Goal: Register for event/course

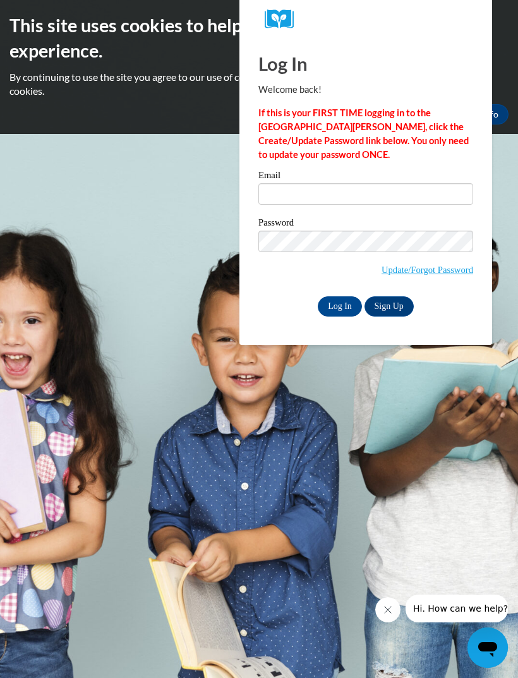
click at [382, 291] on div "Password Update/Forgot Password" at bounding box center [365, 255] width 215 height 75
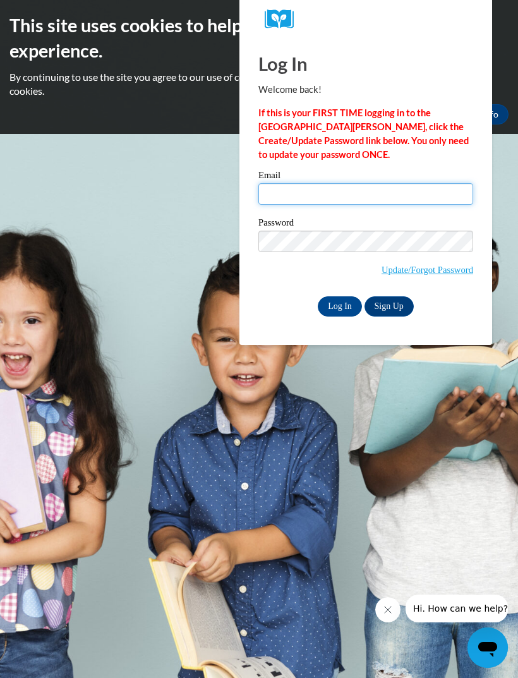
click at [422, 194] on input "Email" at bounding box center [365, 193] width 215 height 21
type input "[EMAIL_ADDRESS][DOMAIN_NAME]"
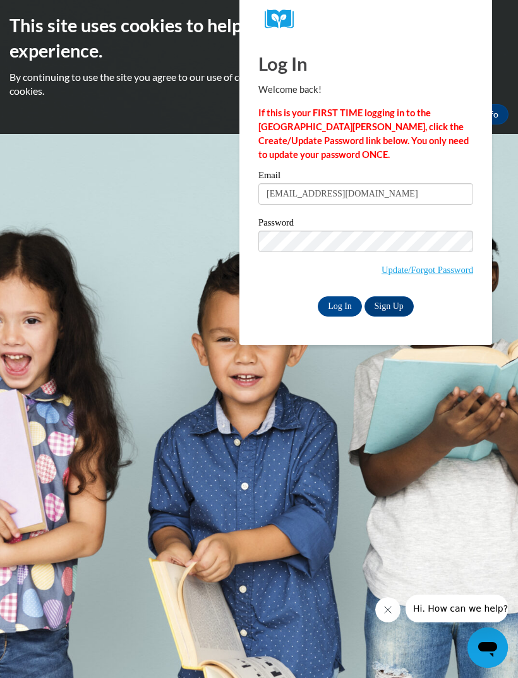
click at [440, 268] on link "Update/Forgot Password" at bounding box center [427, 270] width 92 height 10
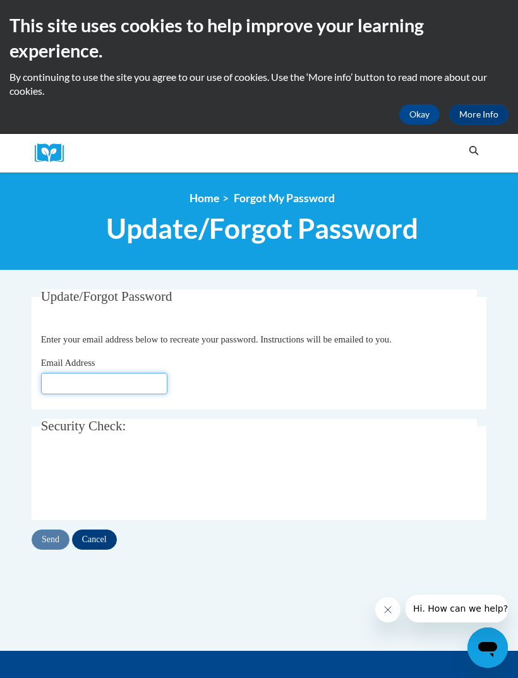
click at [69, 378] on input "Email Address" at bounding box center [104, 383] width 126 height 21
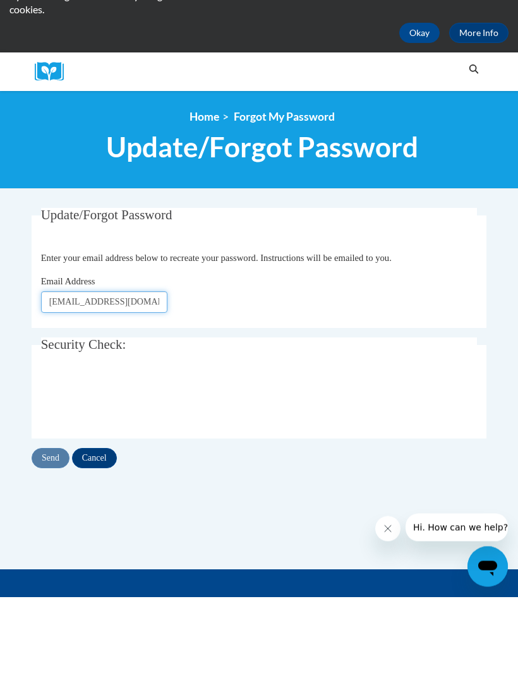
type input "[EMAIL_ADDRESS][DOMAIN_NAME]"
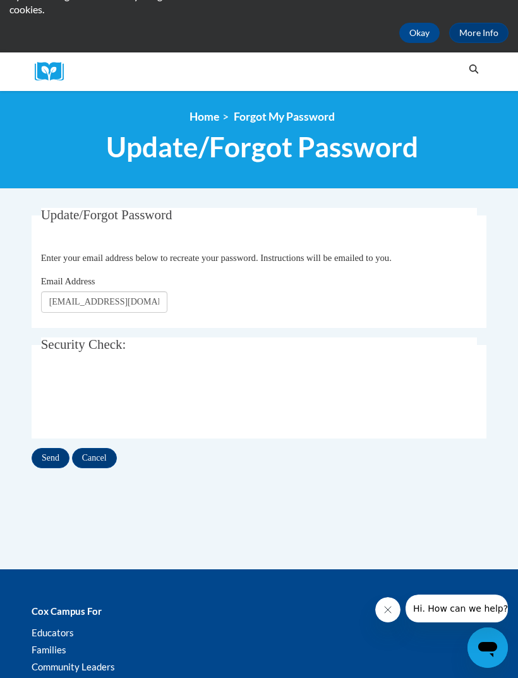
click at [51, 458] on input "Send" at bounding box center [51, 458] width 38 height 20
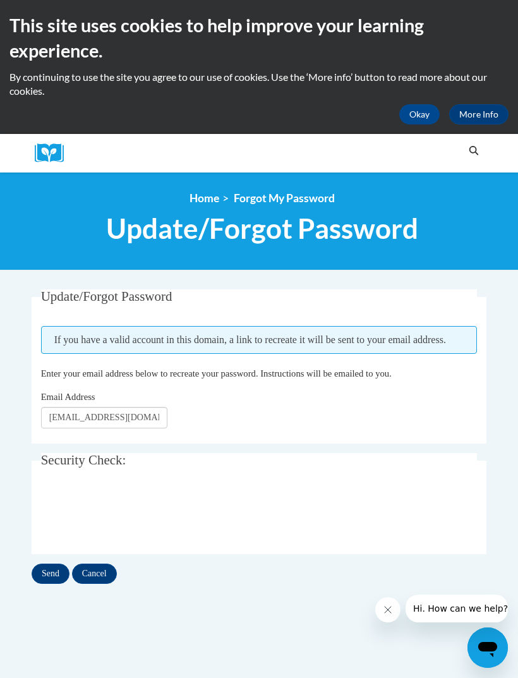
click at [52, 571] on input "Send" at bounding box center [51, 573] width 38 height 20
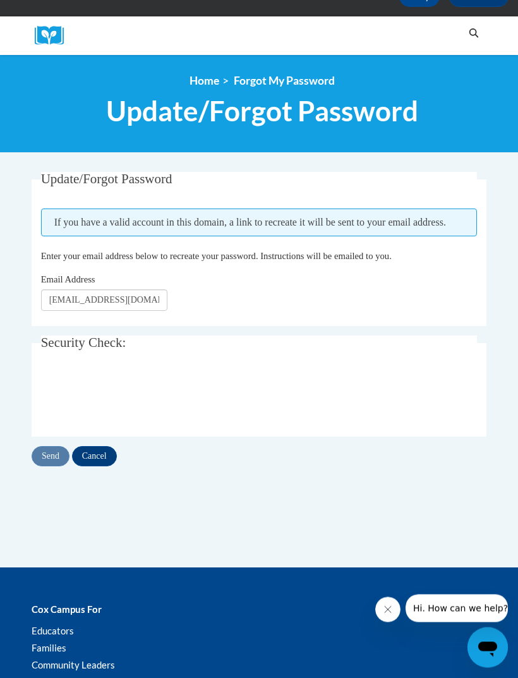
scroll to position [35, 0]
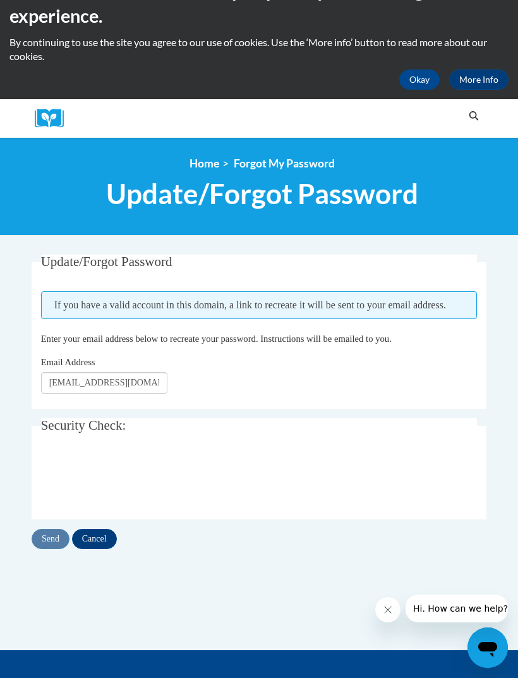
click at [206, 157] on link "Home" at bounding box center [204, 163] width 30 height 13
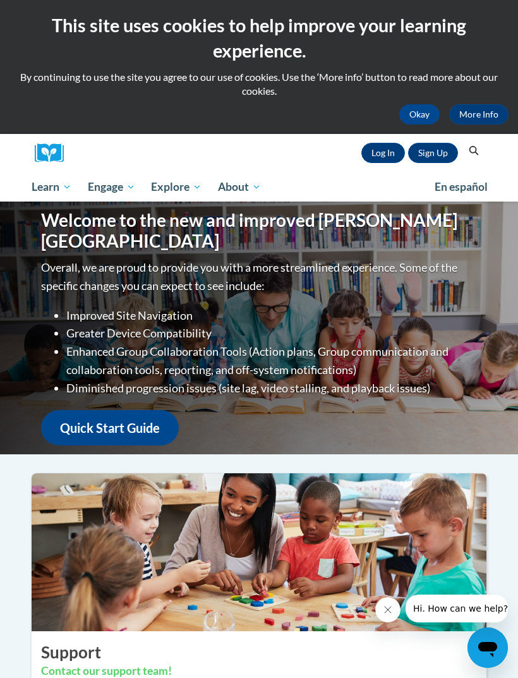
click at [376, 161] on link "Log In" at bounding box center [383, 153] width 44 height 20
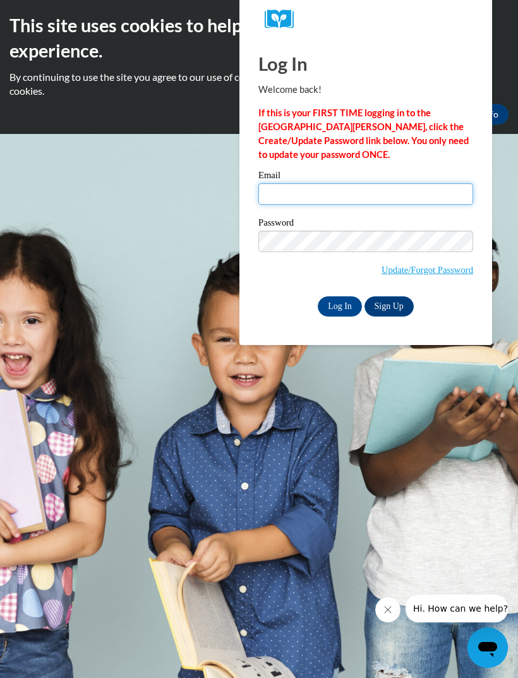
click at [417, 183] on input "Email" at bounding box center [365, 193] width 215 height 21
type input "ec"
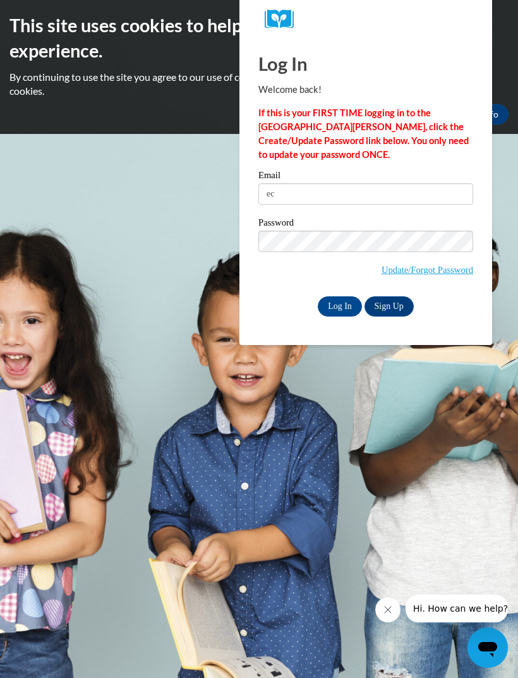
click at [388, 310] on link "Sign Up" at bounding box center [388, 306] width 49 height 20
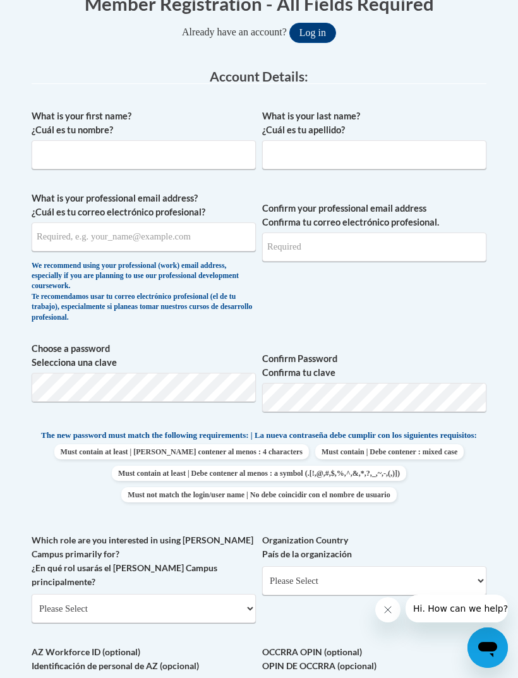
scroll to position [176, 0]
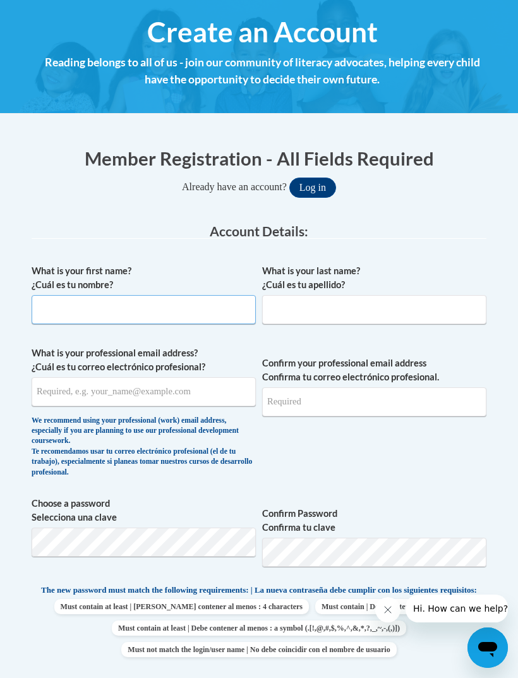
click at [59, 304] on input "What is your first name? ¿Cuál es tu nombre?" at bounding box center [144, 309] width 224 height 29
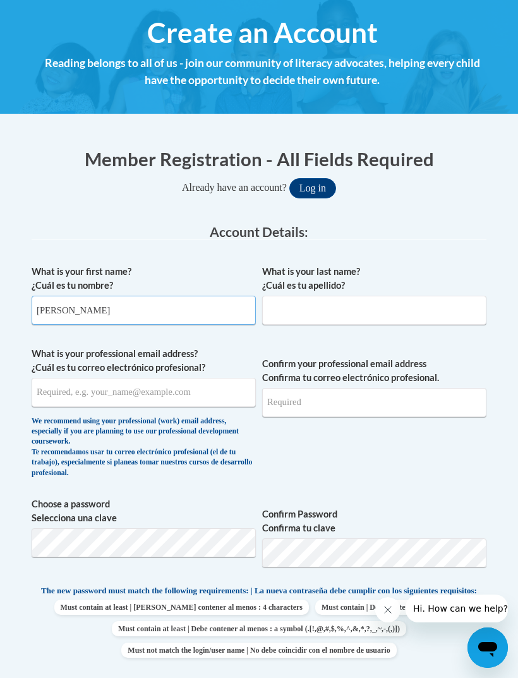
type input "[PERSON_NAME]"
click at [427, 299] on input "What is your last name? ¿Cuál es tu apellido?" at bounding box center [374, 310] width 224 height 29
type input "Cockrell"
click at [51, 381] on input "What is your professional email address? ¿Cuál es tu correo electrónico profesi…" at bounding box center [144, 392] width 224 height 29
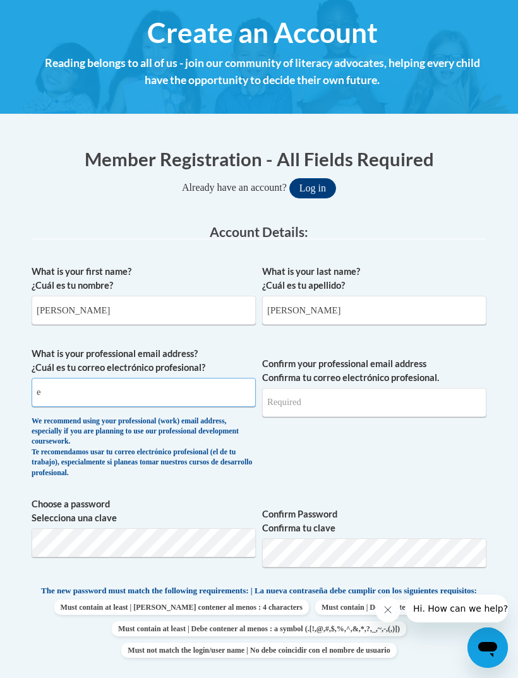
type input "ec"
type input "ecockrel@my.athens.edu"
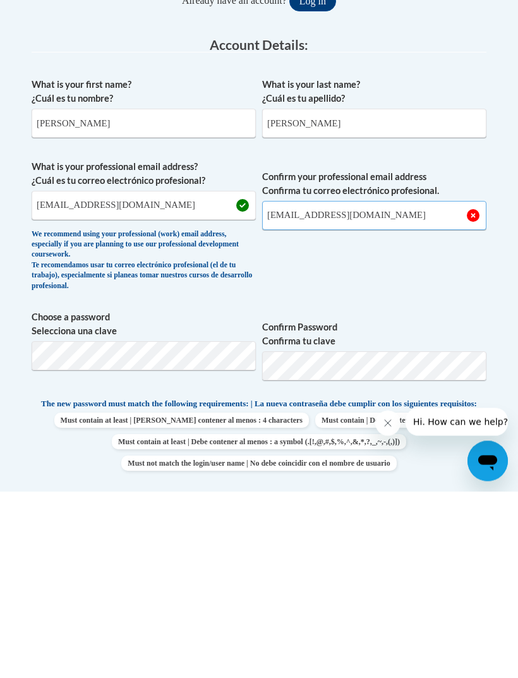
type input "ecockrel@my.athens.edu"
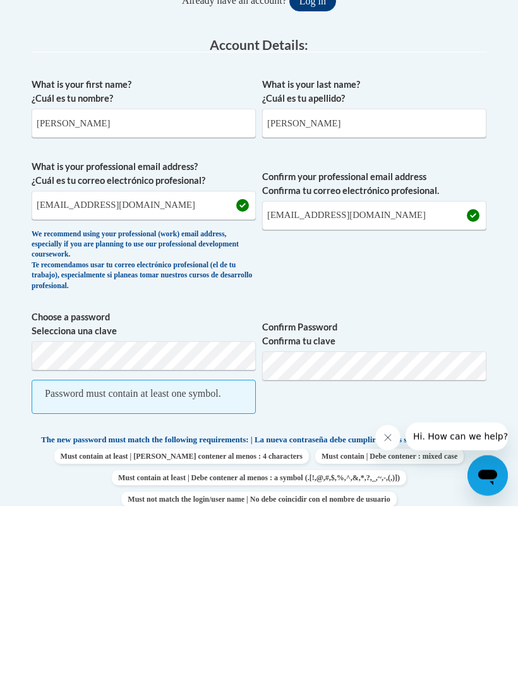
scroll to position [362, 0]
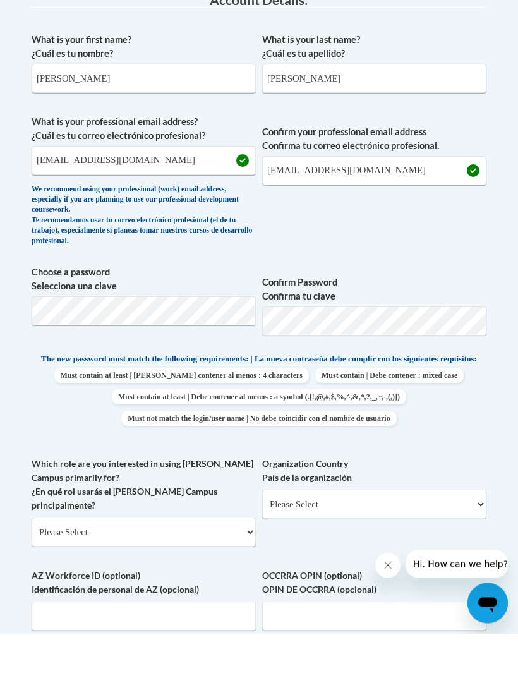
click at [458, 412] on span "Must contain at least | Debe contener al menos : 4 characters Must contain | De…" at bounding box center [259, 441] width 455 height 58
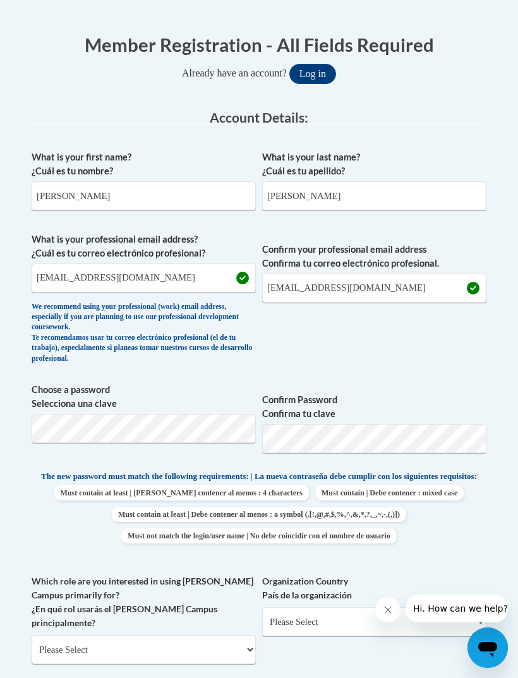
scroll to position [392, 0]
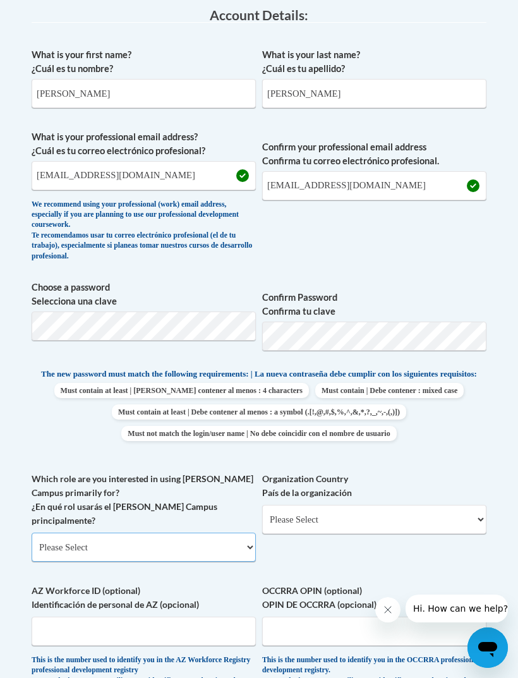
click at [213, 532] on select "Please Select College/University | Colegio/Universidad Community/Nonprofit Part…" at bounding box center [144, 546] width 224 height 29
select select "5a18ea06-2b54-4451-96f2-d152daf9eac5"
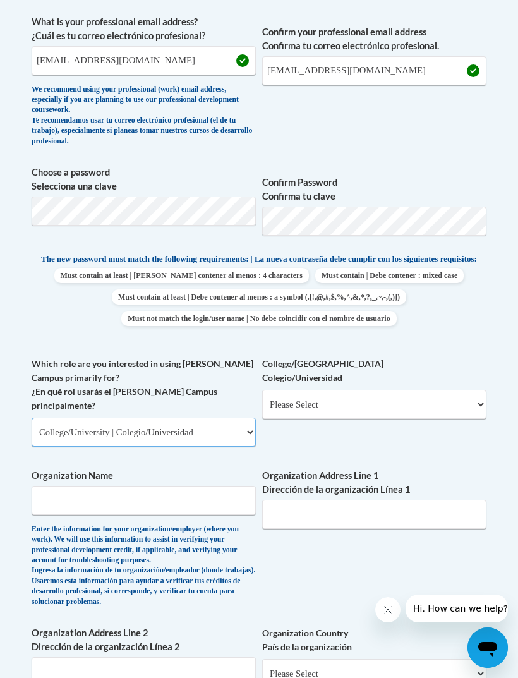
scroll to position [511, 0]
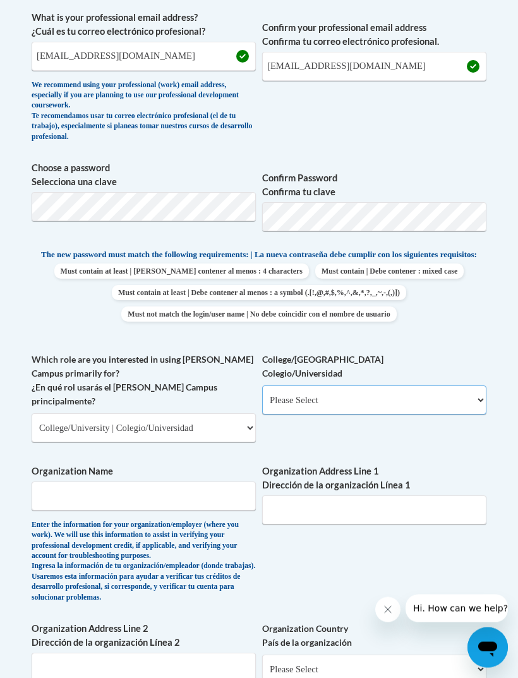
click at [413, 398] on select "Please Select College/University Staff | Empleado universitario College/Univers…" at bounding box center [374, 400] width 224 height 29
select select "99b32b07-cffc-426c-8bf6-0cd77760d84b"
click at [213, 481] on input "Organization Name" at bounding box center [144, 495] width 224 height 29
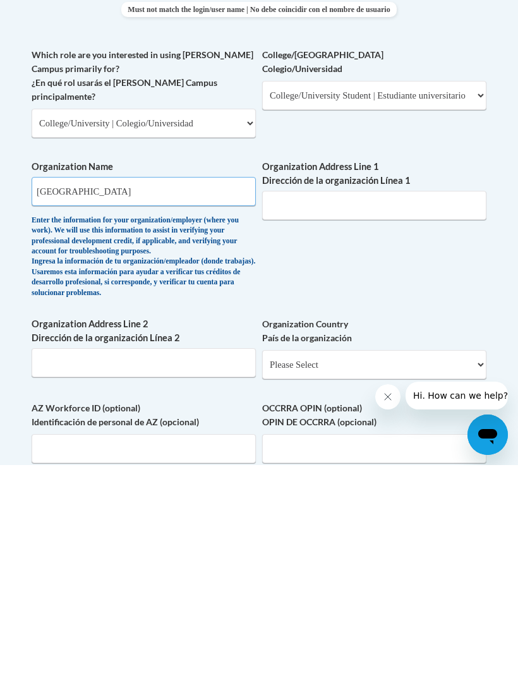
scroll to position [604, 0]
type input "Athens State University"
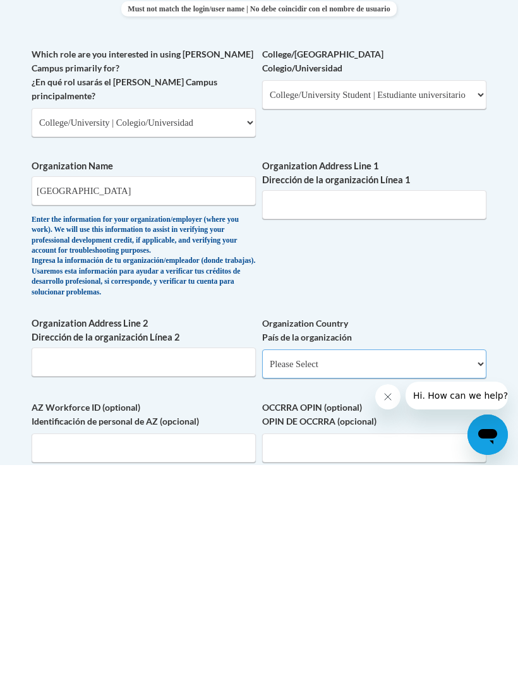
click at [470, 562] on select "Please Select United States | Estados Unidos Outside of the United States | Fue…" at bounding box center [374, 576] width 224 height 29
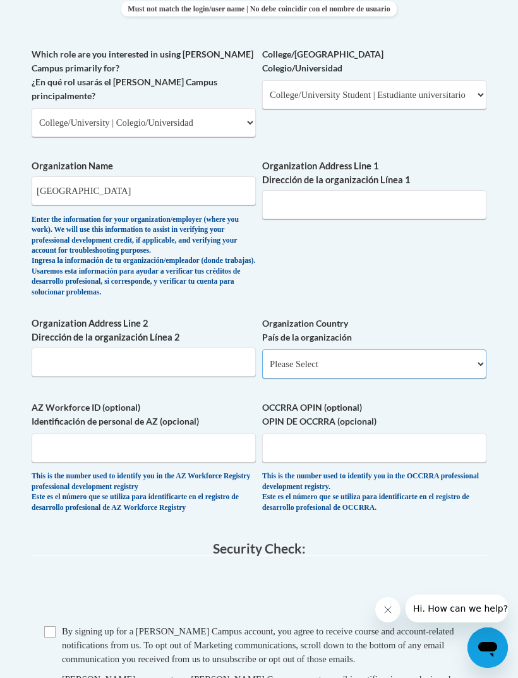
select select "ad49bcad-a171-4b2e-b99c-48b446064914"
select select
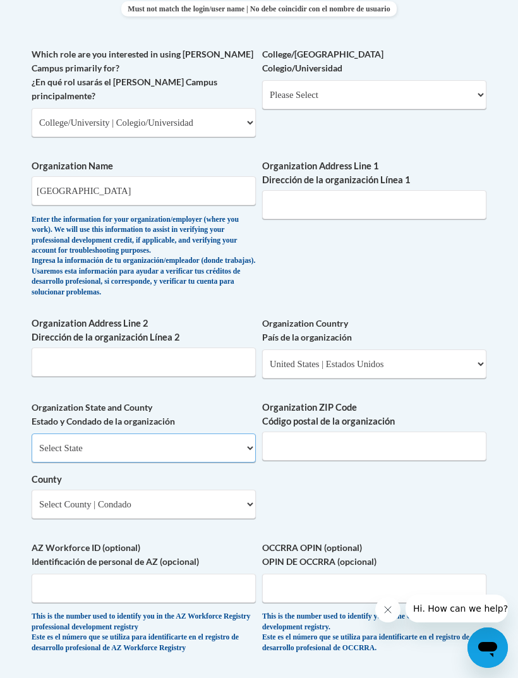
click at [237, 433] on select "Select State Alabama Alaska Arizona Arkansas California Colorado Connecticut De…" at bounding box center [144, 447] width 224 height 29
select select "Alabama"
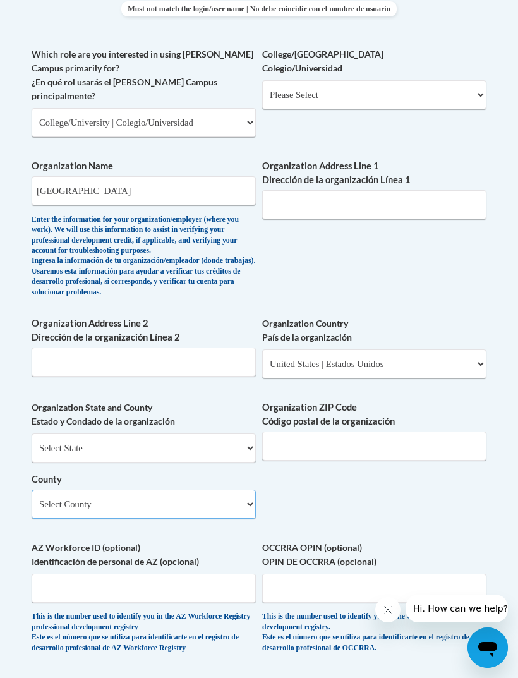
click at [224, 489] on select "Select County Autauga Baldwin Barbour Bibb Blount Bullock Butler Calhoun Chambe…" at bounding box center [144, 503] width 224 height 29
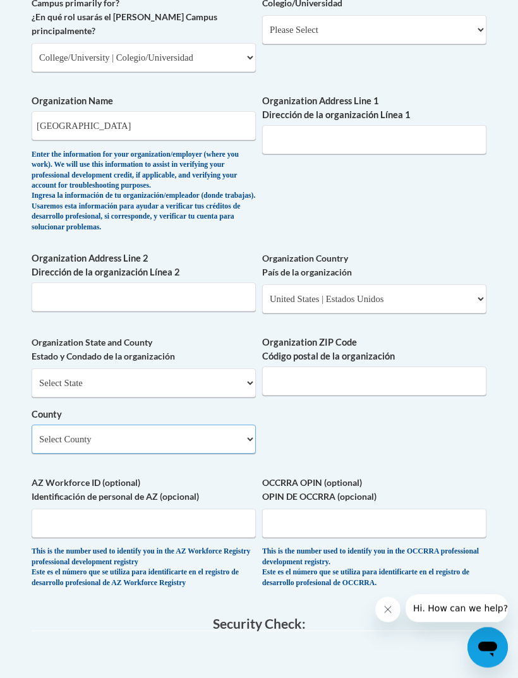
scroll to position [883, 0]
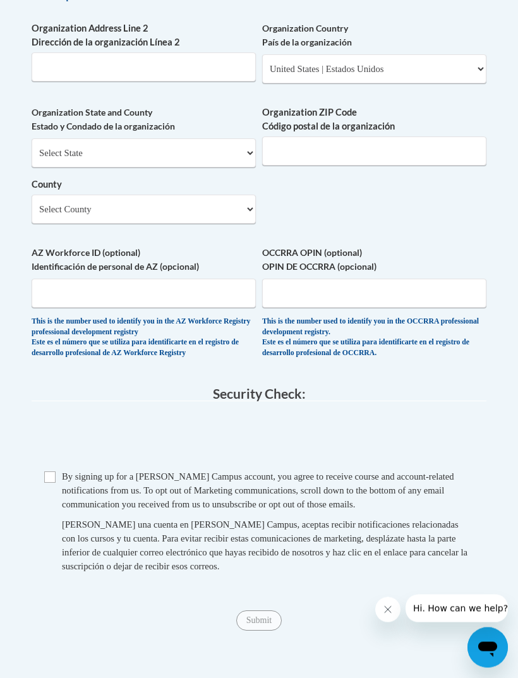
click at [54, 472] on input "Checkbox" at bounding box center [49, 477] width 11 height 11
checkbox input "true"
click at [268, 610] on input "Submit" at bounding box center [258, 620] width 45 height 20
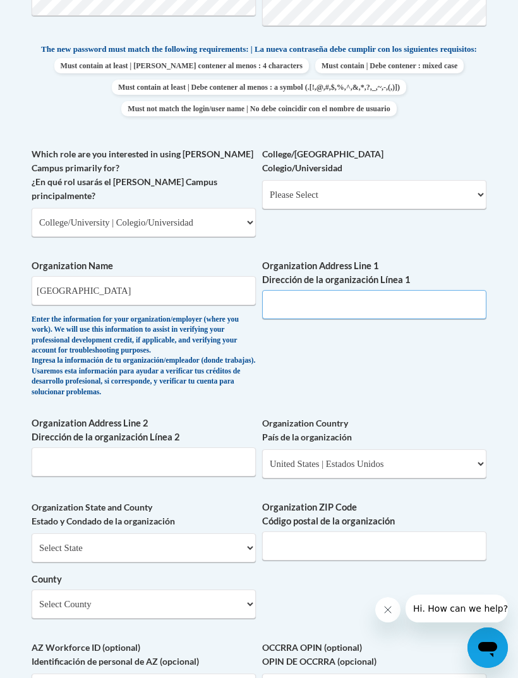
scroll to position [683, 0]
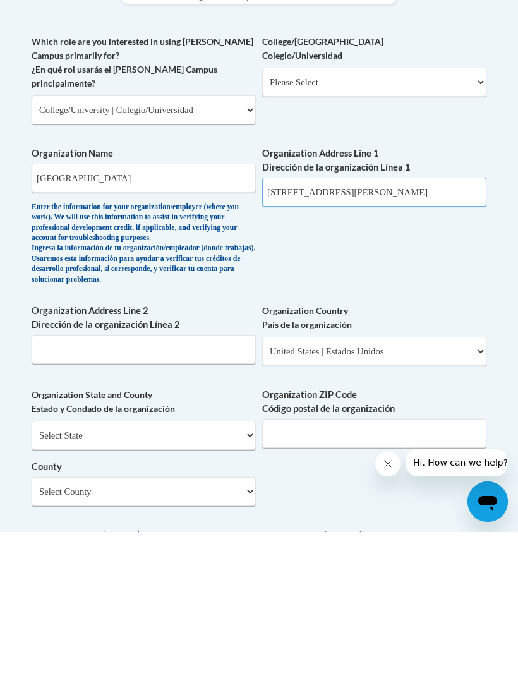
type input "300 N Beaty St, Athens, AL"
click at [373, 565] on input "Organization ZIP Code Código postal de la organización" at bounding box center [374, 579] width 224 height 29
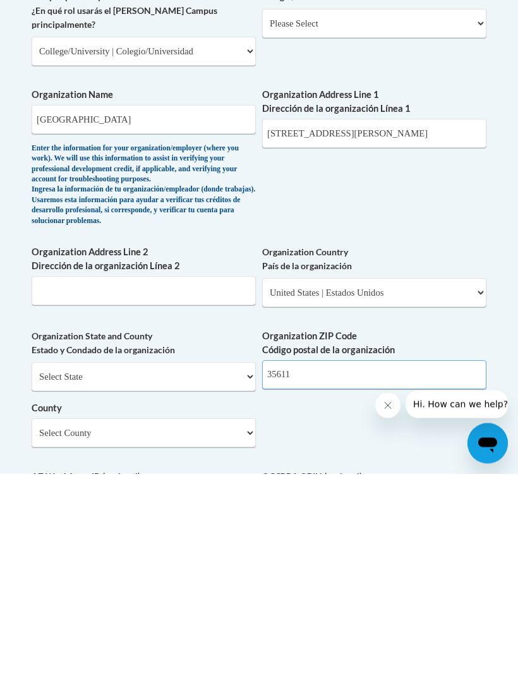
type input "35611"
click at [238, 623] on select "Select County Autauga Baldwin Barbour Bibb Blount Bullock Butler Calhoun Chambe…" at bounding box center [144, 637] width 224 height 29
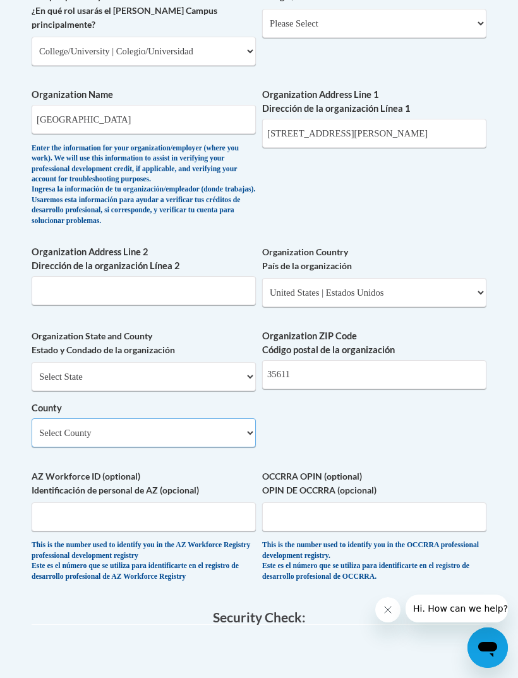
click at [242, 418] on select "Select County Autauga Baldwin Barbour Bibb Blount Bullock Butler Calhoun Chambe…" at bounding box center [144, 432] width 224 height 29
select select "Limestone"
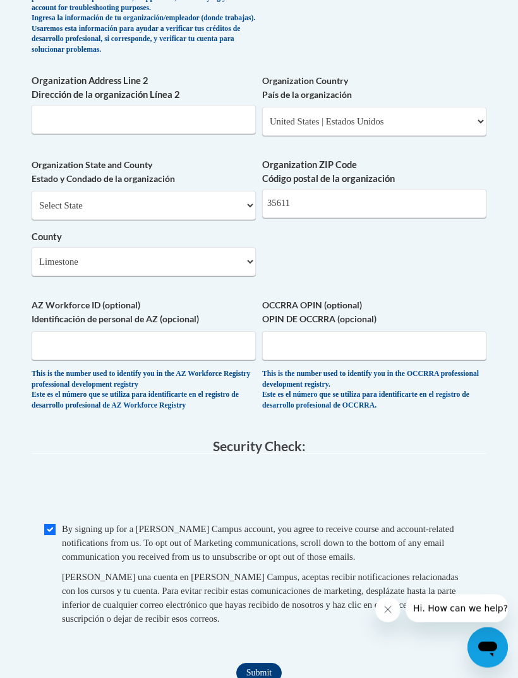
click at [263, 663] on input "Submit" at bounding box center [258, 673] width 45 height 20
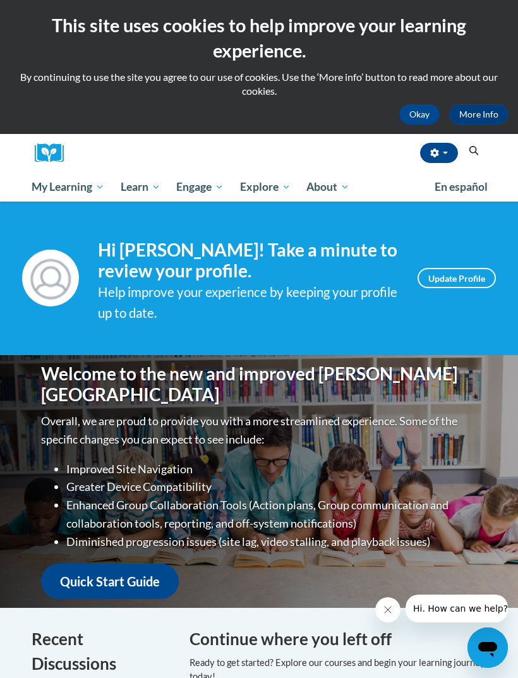
click at [140, 172] on link "Learn" at bounding box center [140, 186] width 56 height 29
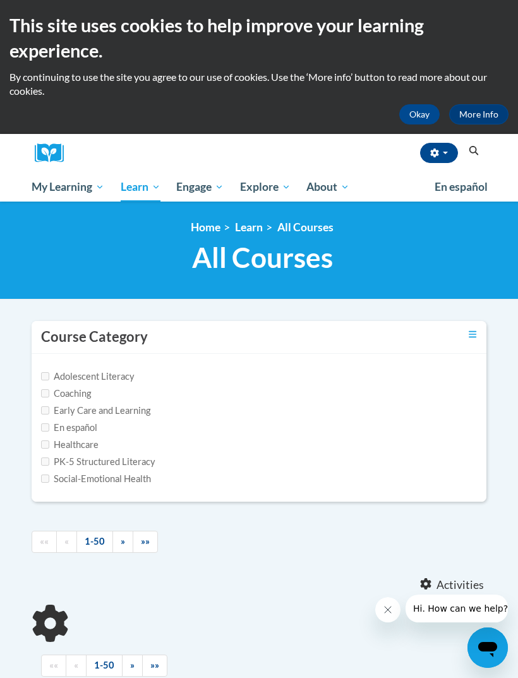
click at [0, 0] on span "PK-5 Structured Literacy Program" at bounding box center [0, 0] width 0 height 0
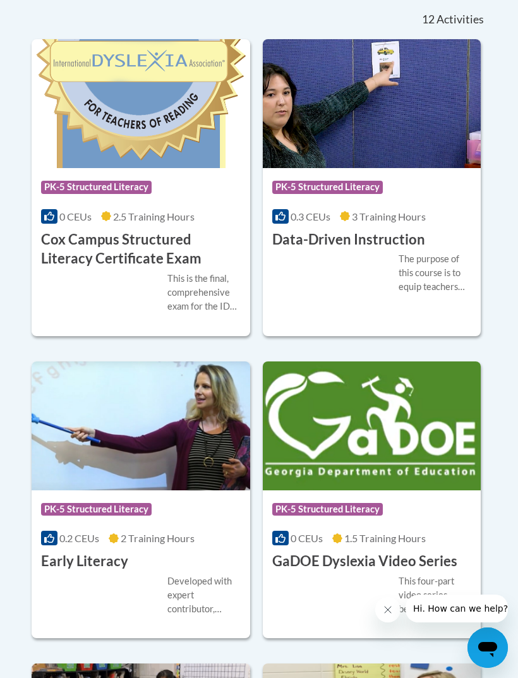
scroll to position [579, 0]
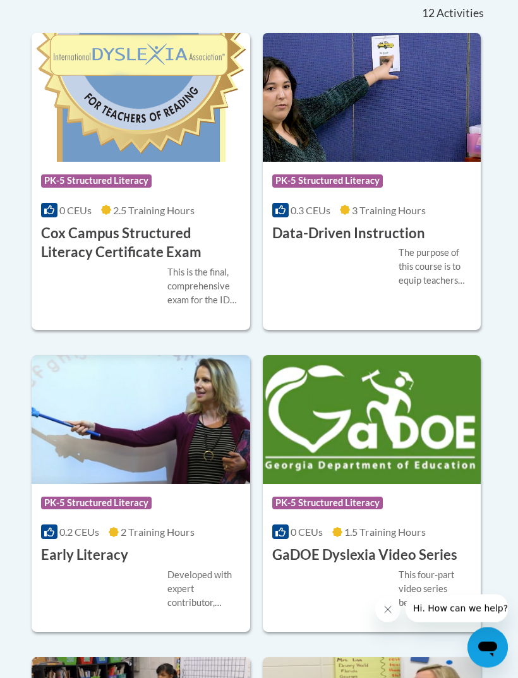
click at [182, 481] on img at bounding box center [141, 420] width 218 height 129
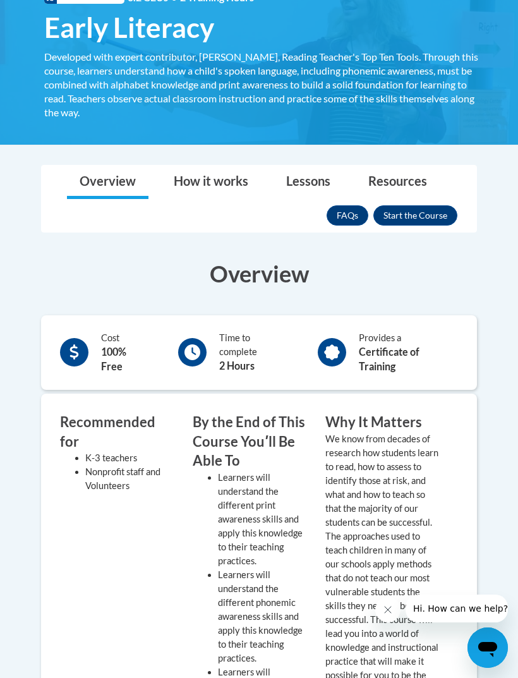
scroll to position [249, 0]
click at [422, 218] on button "Enroll" at bounding box center [415, 216] width 84 height 20
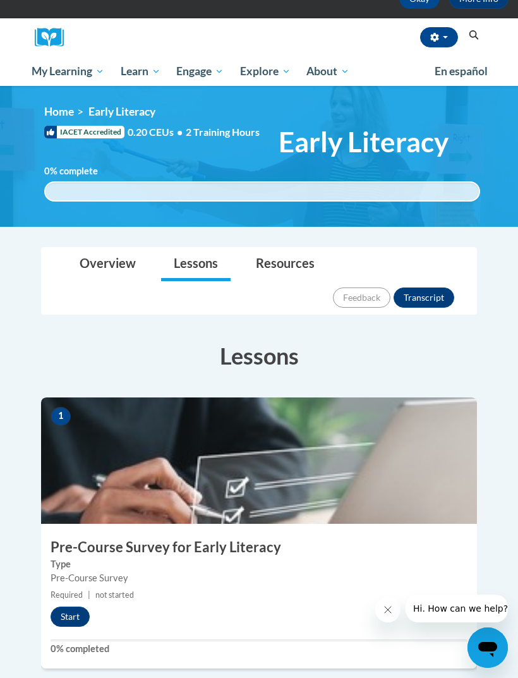
scroll to position [147, 0]
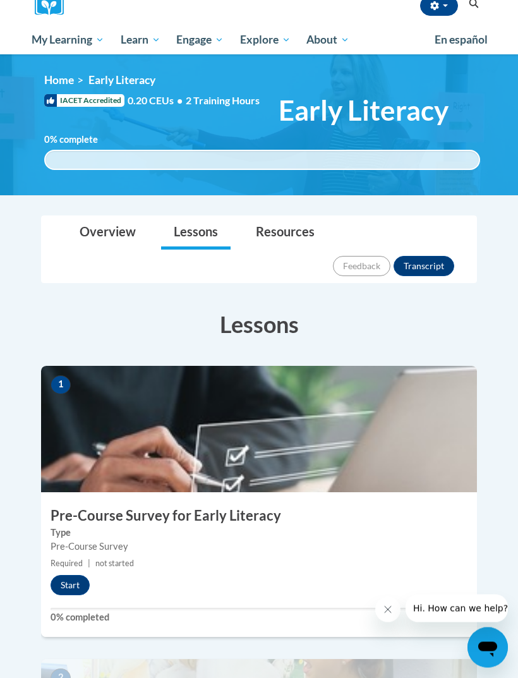
click at [347, 434] on img at bounding box center [259, 429] width 436 height 126
click at [58, 575] on button "Start" at bounding box center [70, 585] width 39 height 20
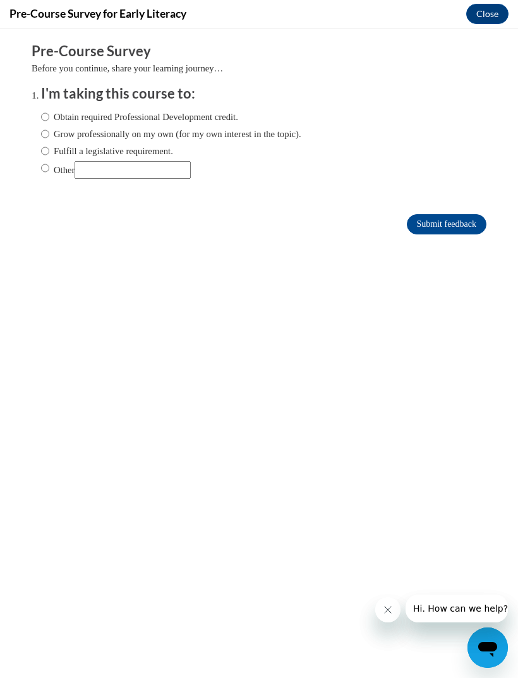
scroll to position [0, 0]
click at [201, 117] on label "Obtain required Professional Development credit." at bounding box center [139, 117] width 197 height 14
click at [49, 117] on input "Obtain required Professional Development credit." at bounding box center [45, 117] width 8 height 14
radio input "true"
click at [441, 215] on input "Submit feedback" at bounding box center [447, 224] width 80 height 20
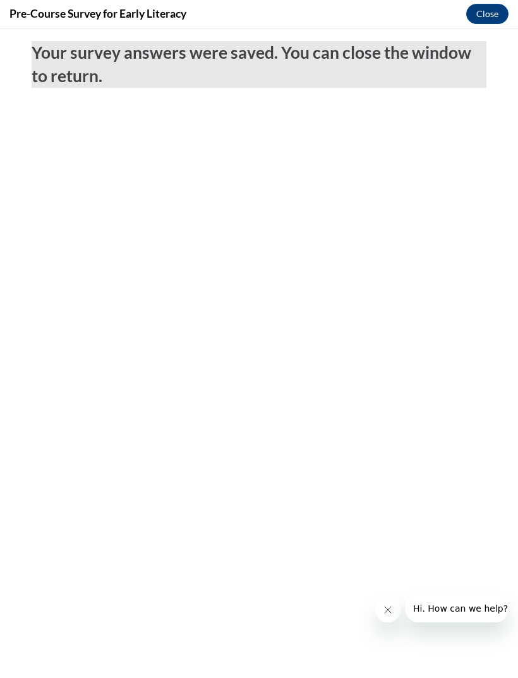
click at [483, 16] on button "Close" at bounding box center [487, 14] width 42 height 20
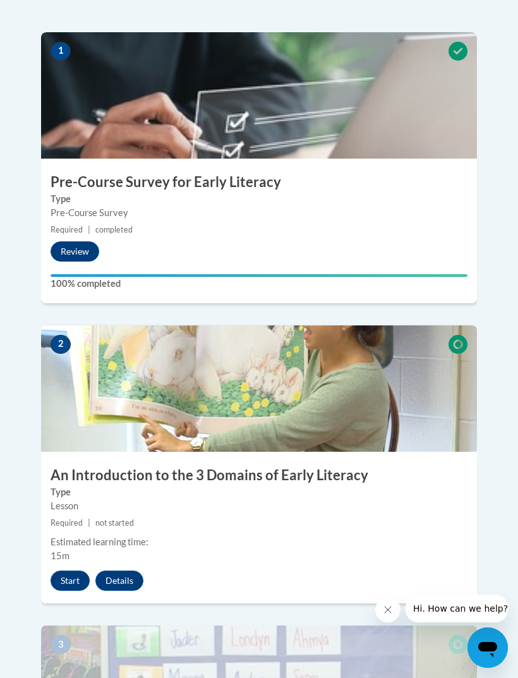
scroll to position [487, 0]
